Goal: Task Accomplishment & Management: Manage account settings

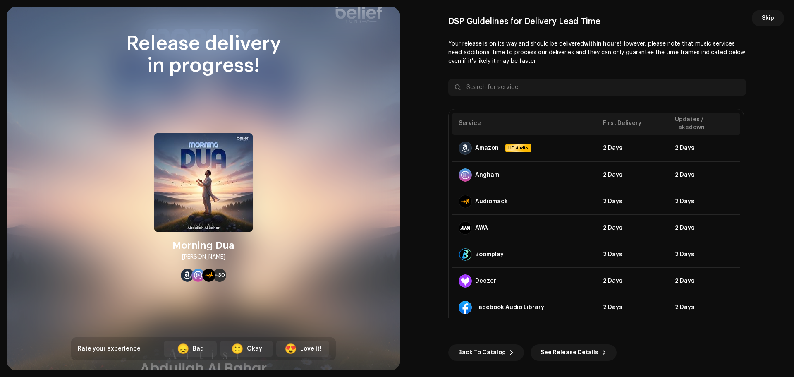
scroll to position [1365, 0]
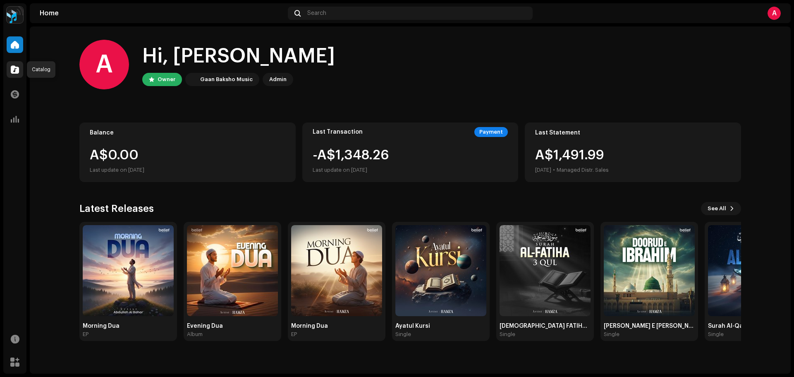
click at [11, 71] on span at bounding box center [15, 69] width 8 height 7
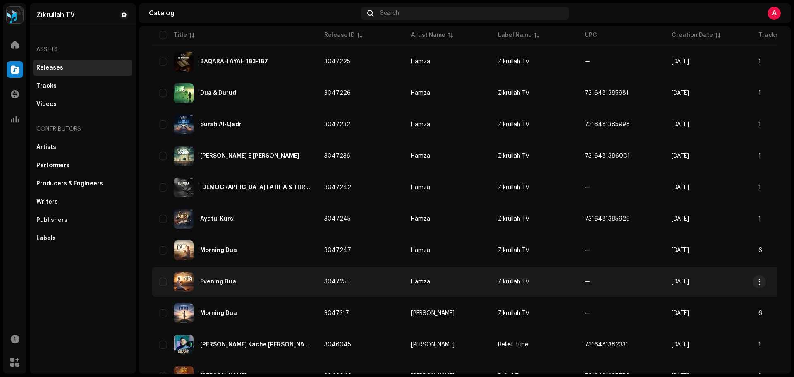
scroll to position [83, 0]
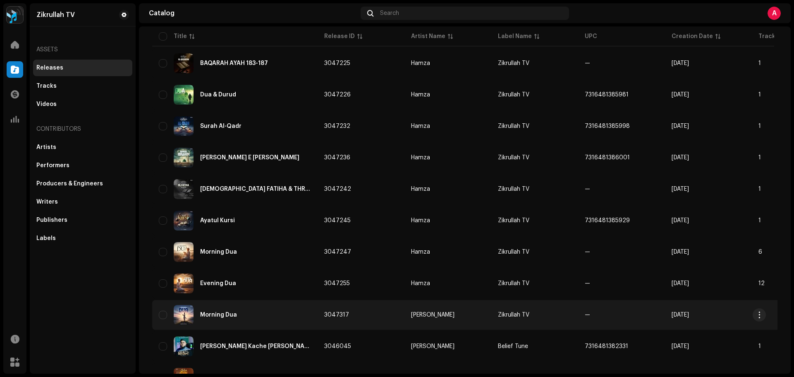
click at [247, 309] on div "Morning Dua" at bounding box center [235, 315] width 152 height 20
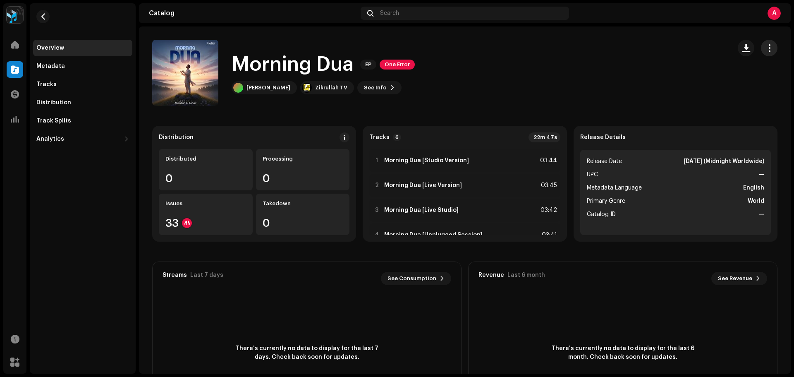
click at [766, 50] on span "button" at bounding box center [770, 48] width 8 height 7
click at [706, 83] on div "Edit" at bounding box center [727, 85] width 77 height 7
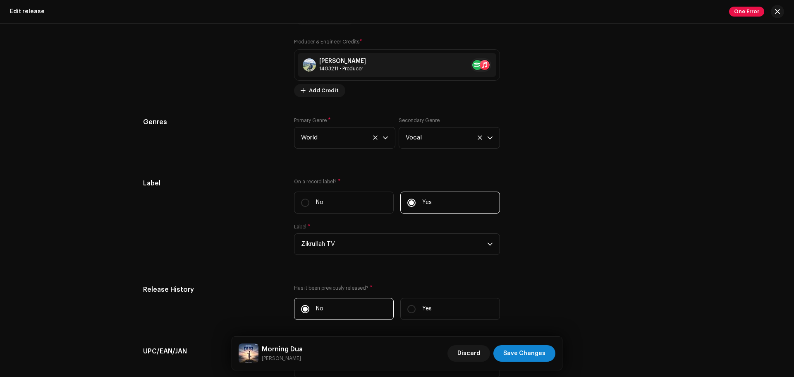
scroll to position [1283, 0]
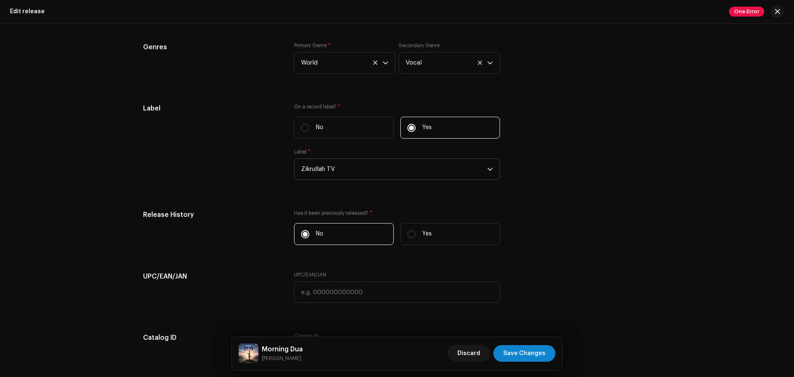
click at [423, 168] on span "Zikrullah TV" at bounding box center [394, 169] width 186 height 21
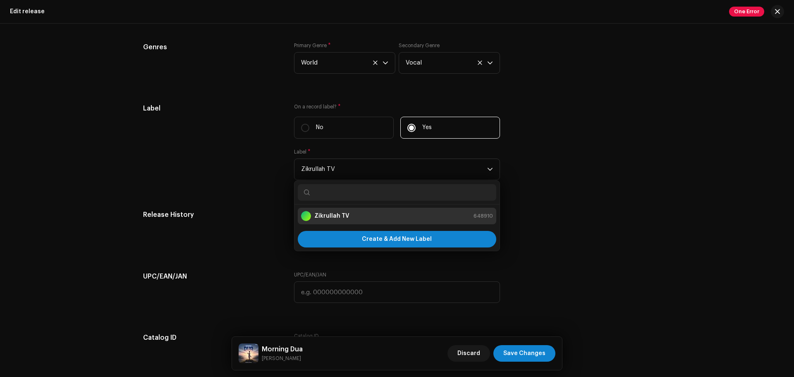
click at [568, 173] on div "Label On a record label? * No Yes Label * Zikrullah TV Zikrullah TV 648910 Crea…" at bounding box center [397, 146] width 508 height 86
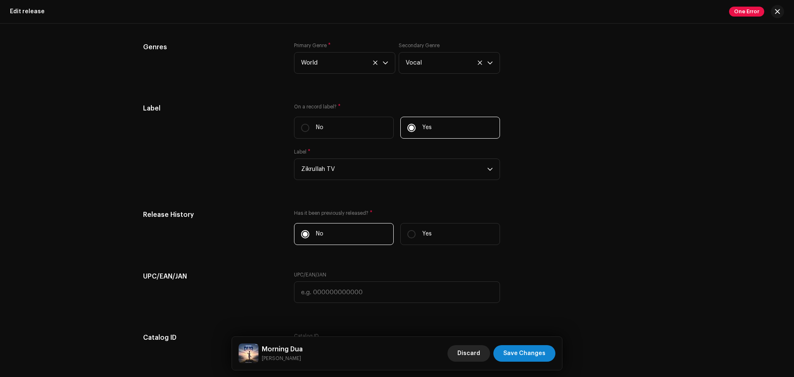
click at [475, 352] on span "Discard" at bounding box center [469, 353] width 23 height 17
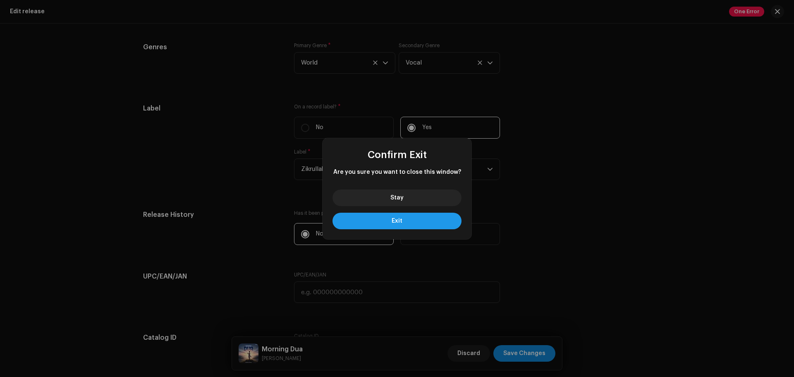
click at [402, 219] on span "Exit" at bounding box center [397, 221] width 11 height 6
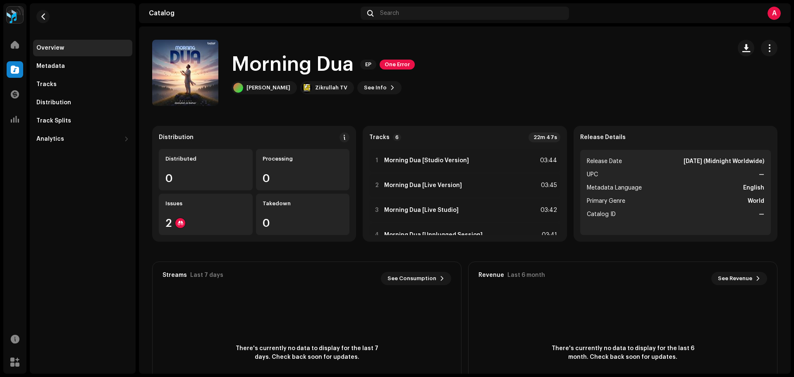
click at [401, 213] on span "Exit" at bounding box center [396, 211] width 7 height 4
click at [44, 14] on span "button" at bounding box center [43, 16] width 6 height 7
